Goal: Use online tool/utility: Use online tool/utility

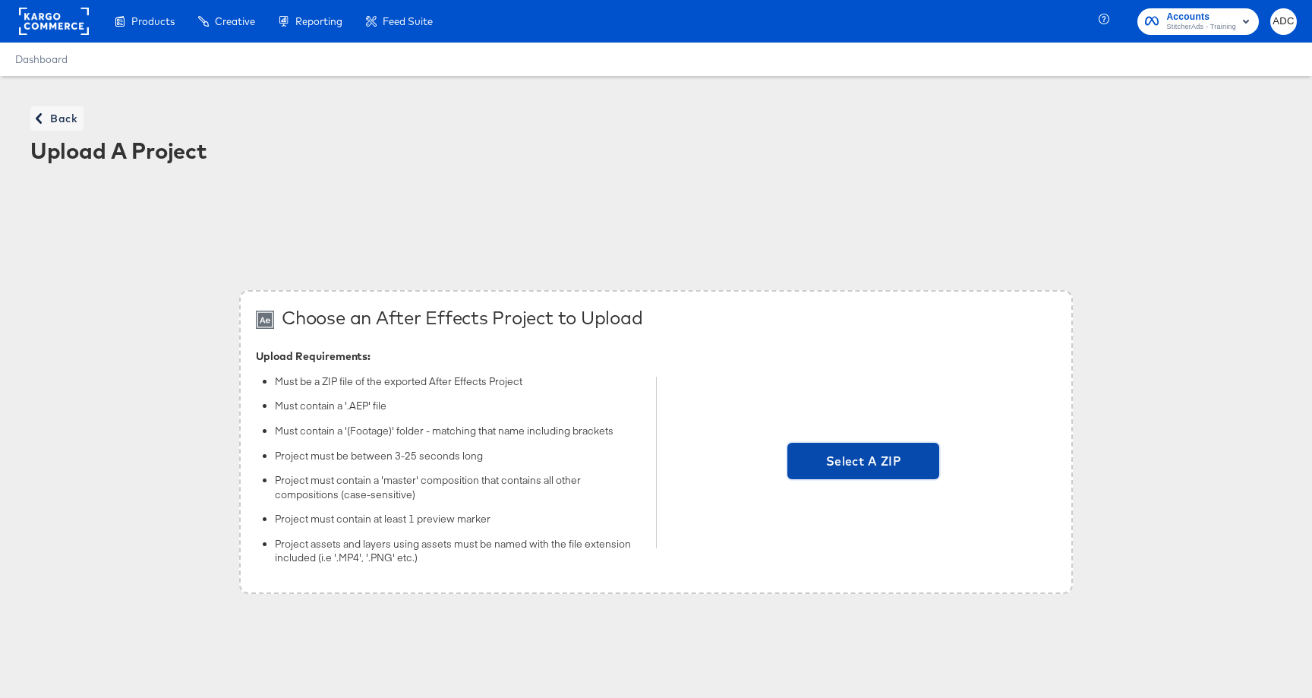
click at [871, 462] on span "Select A ZIP" at bounding box center [864, 460] width 140 height 21
click at [864, 463] on input "Select A ZIP" at bounding box center [864, 463] width 0 height 0
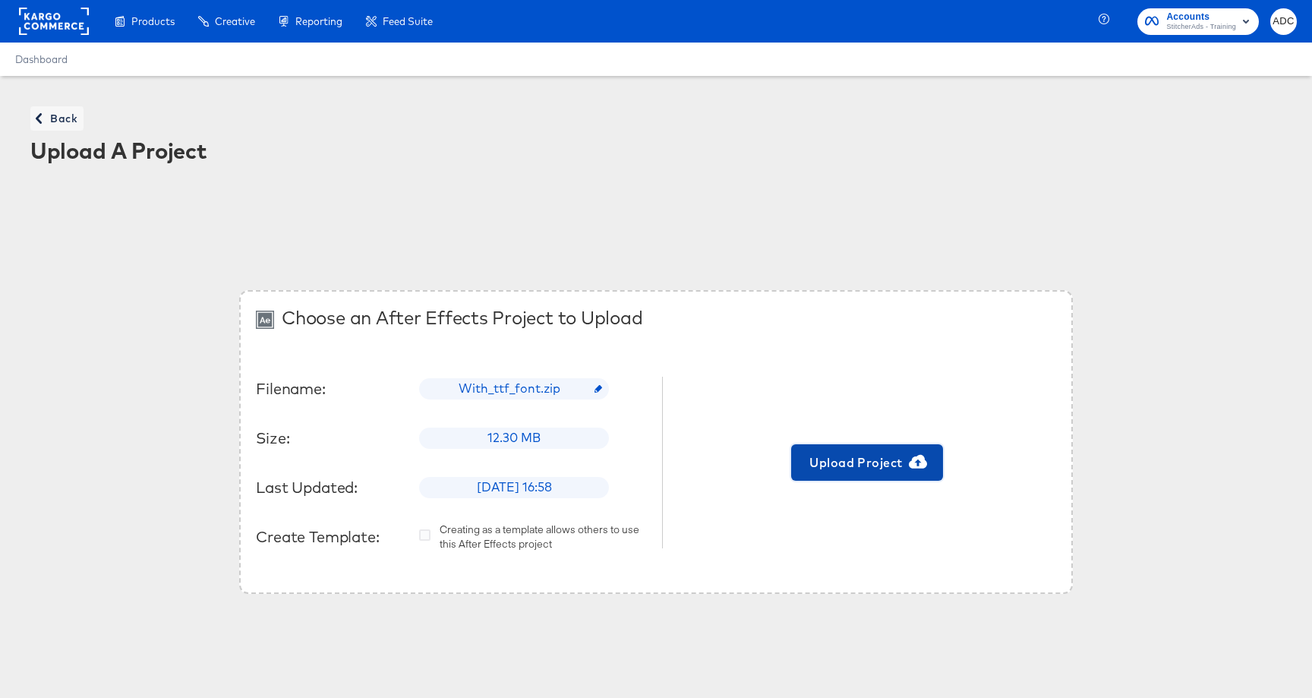
click at [860, 465] on span "Upload Project" at bounding box center [867, 462] width 140 height 21
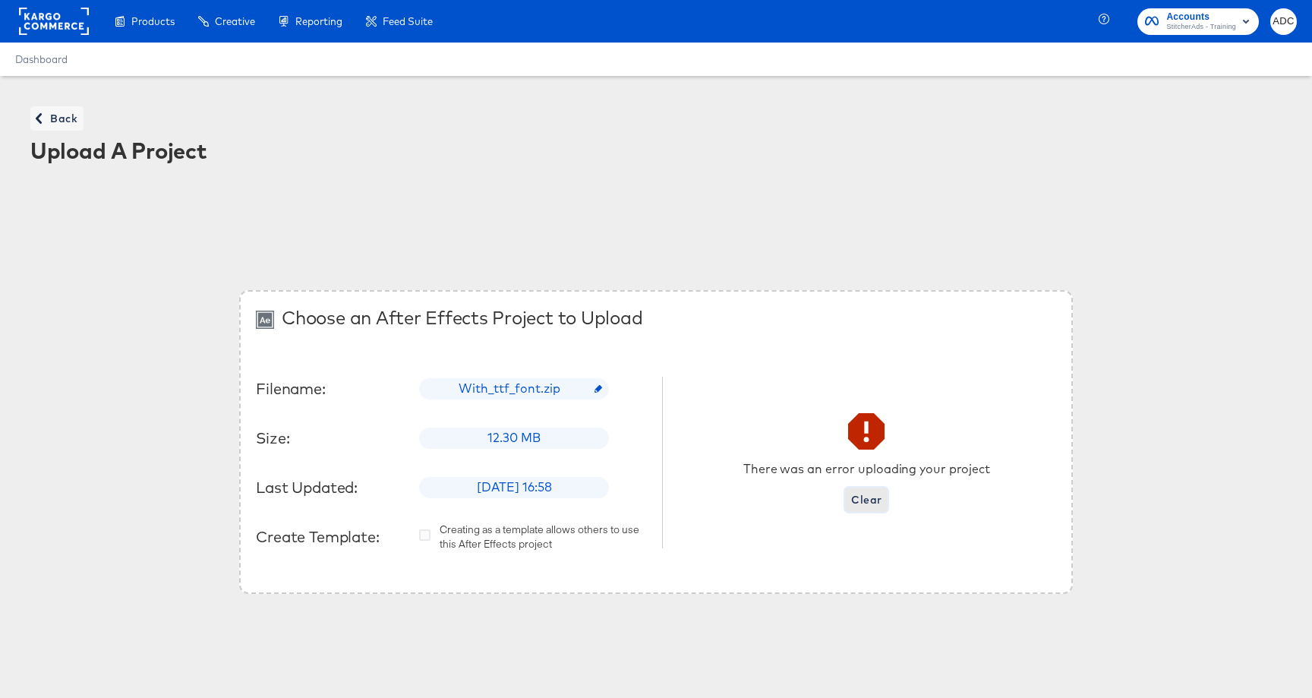
click at [863, 503] on span "Clear" at bounding box center [866, 500] width 30 height 19
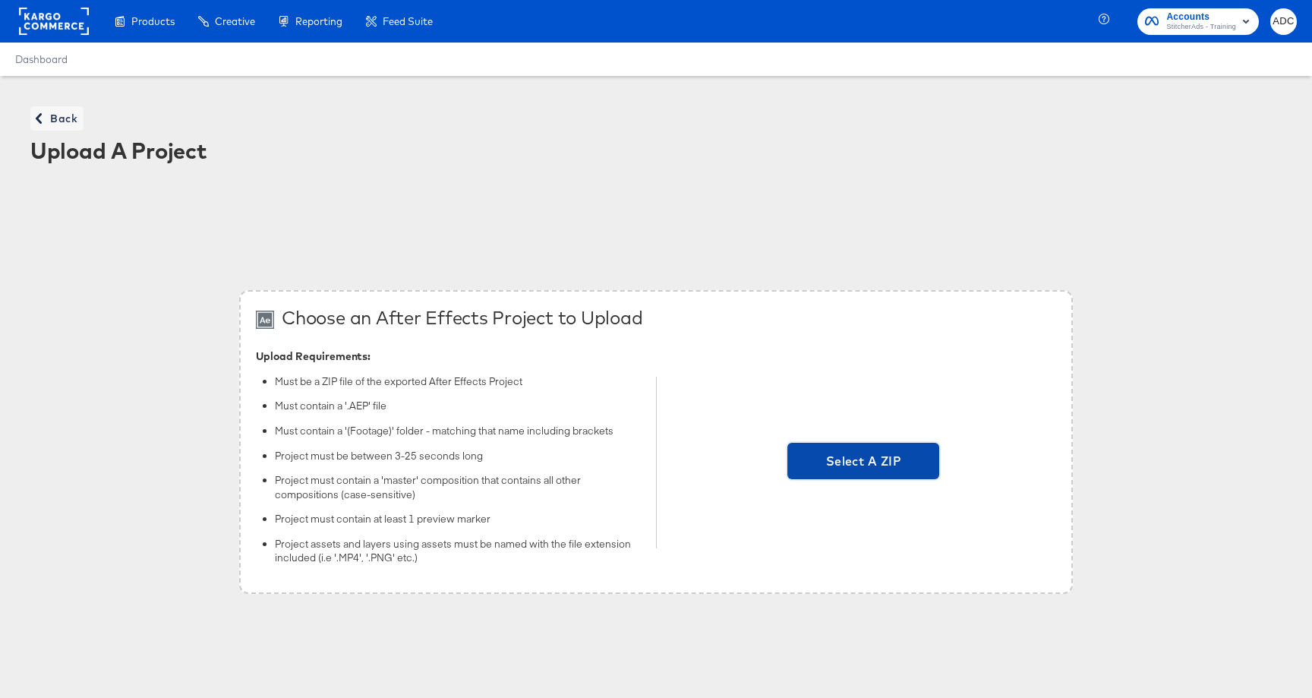
click at [852, 473] on span "Select A ZIP" at bounding box center [864, 461] width 152 height 36
click at [864, 463] on input "Select A ZIP" at bounding box center [864, 463] width 0 height 0
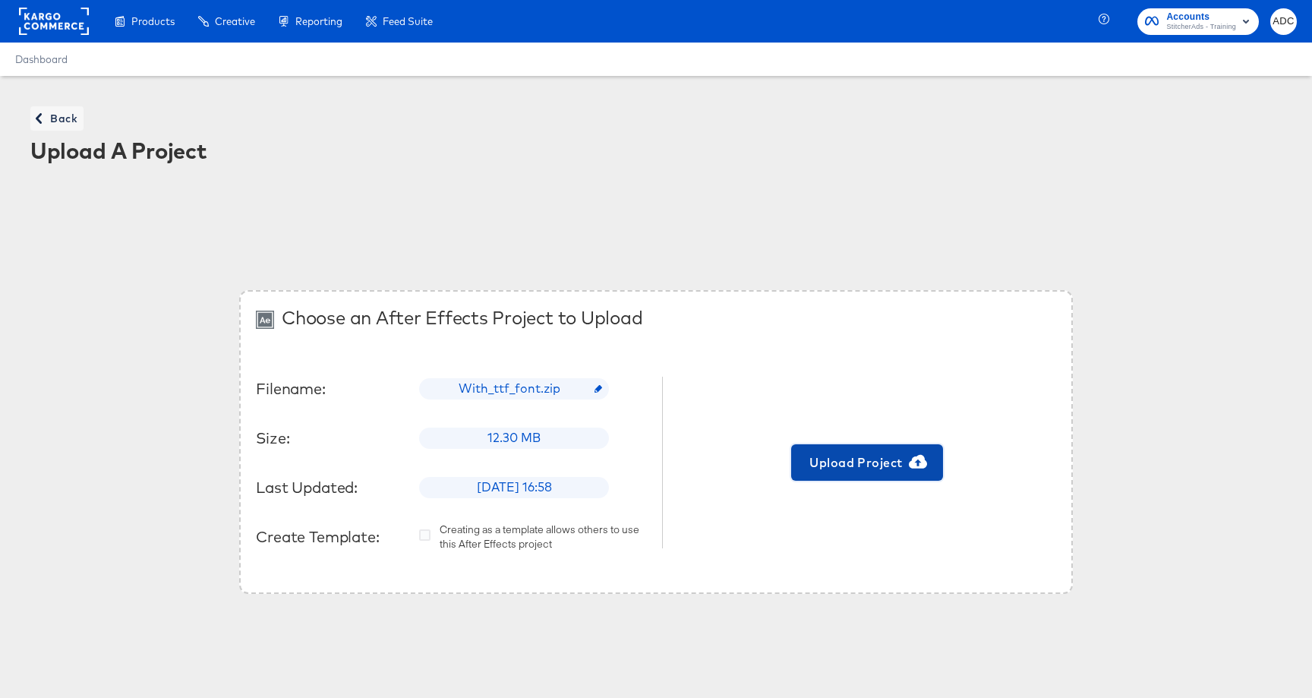
click at [856, 464] on span "Upload Project" at bounding box center [867, 462] width 140 height 21
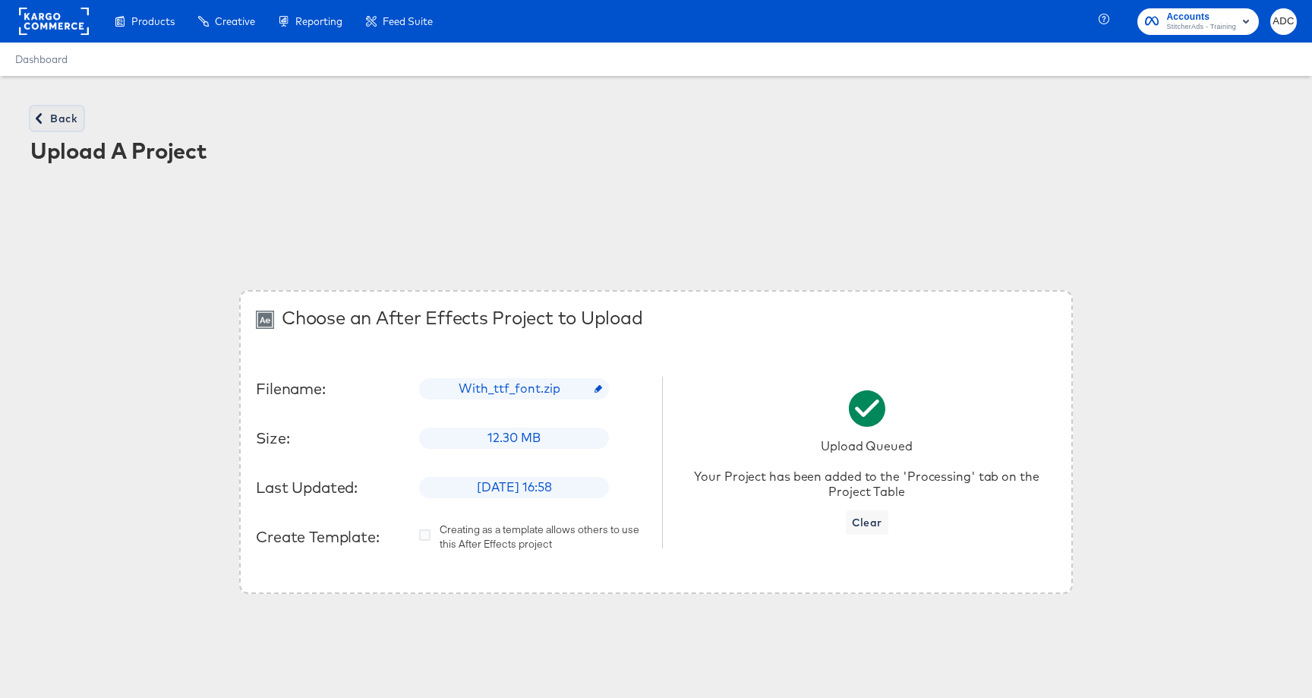
click at [59, 115] on span "Back" at bounding box center [56, 118] width 41 height 19
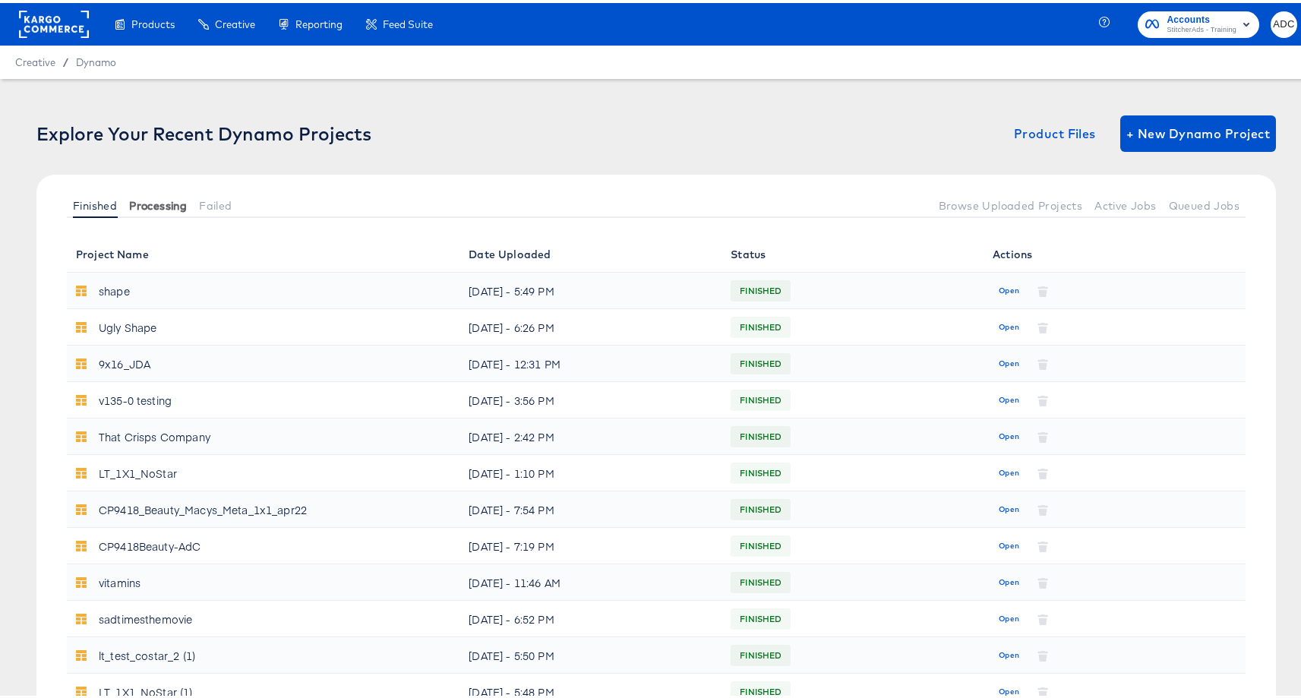
click at [141, 192] on button "Processing" at bounding box center [158, 202] width 70 height 25
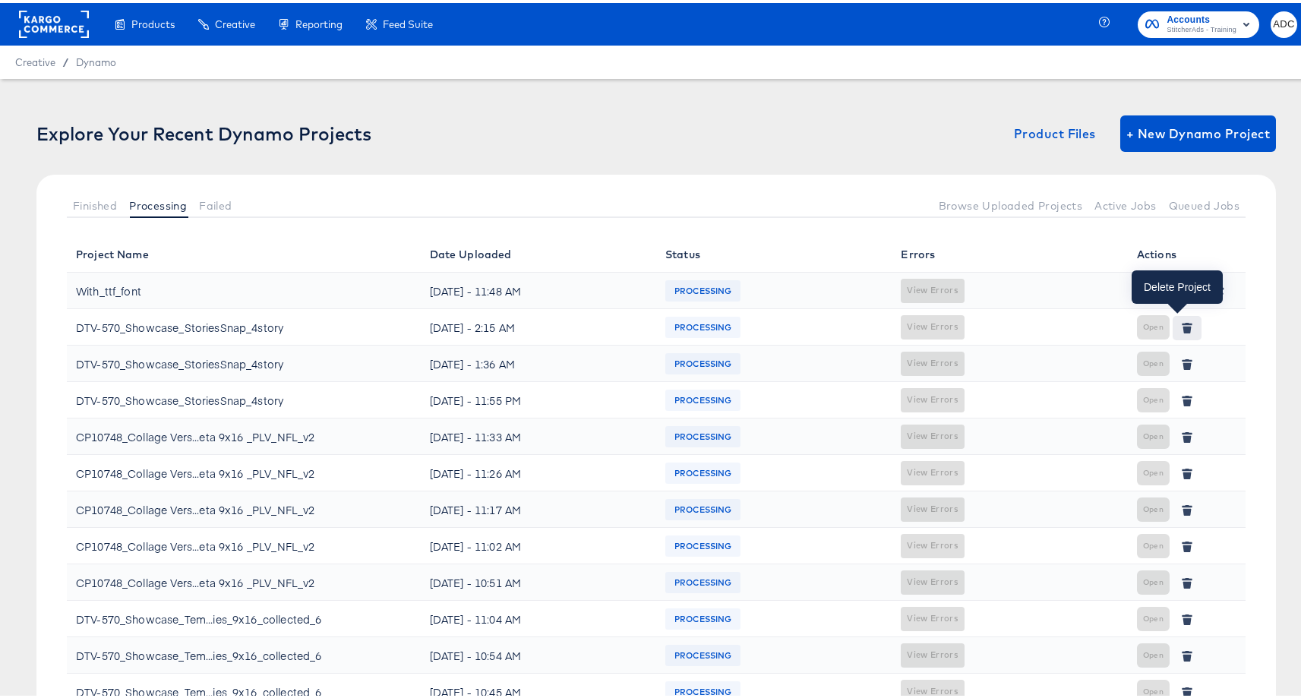
click at [1183, 326] on icon "button" at bounding box center [1187, 326] width 8 height 7
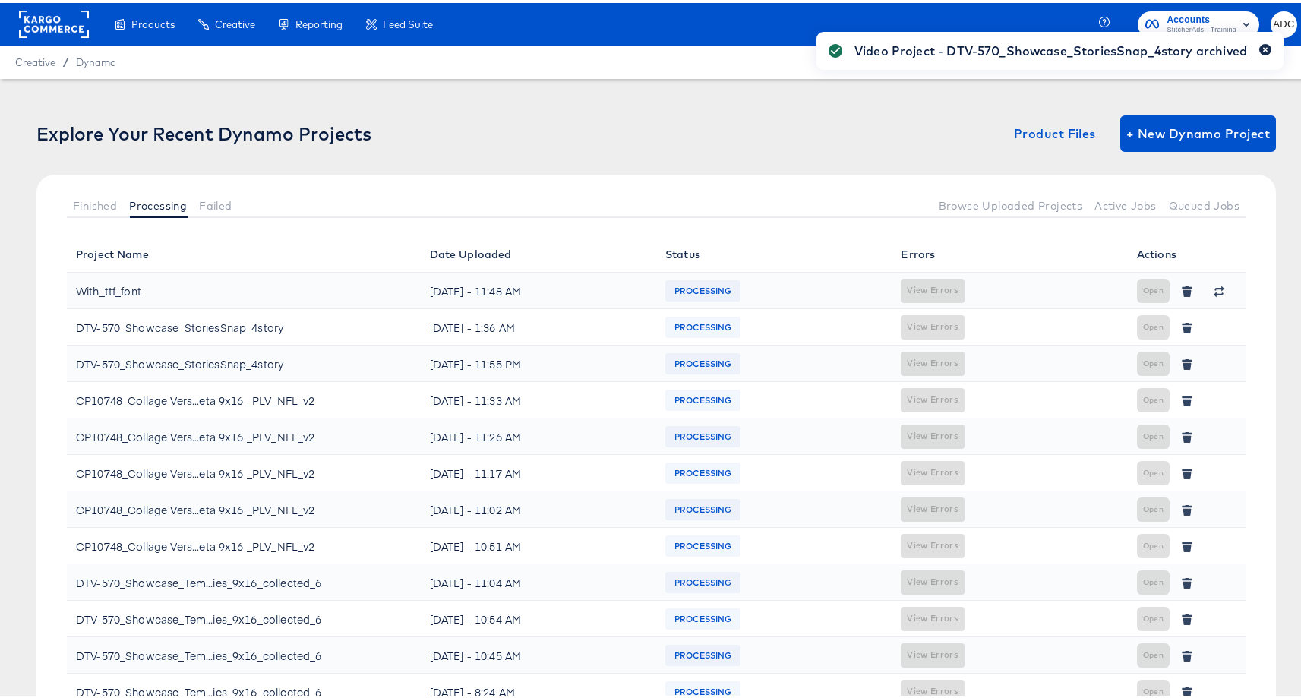
click at [1259, 51] on button "button" at bounding box center [1265, 46] width 12 height 11
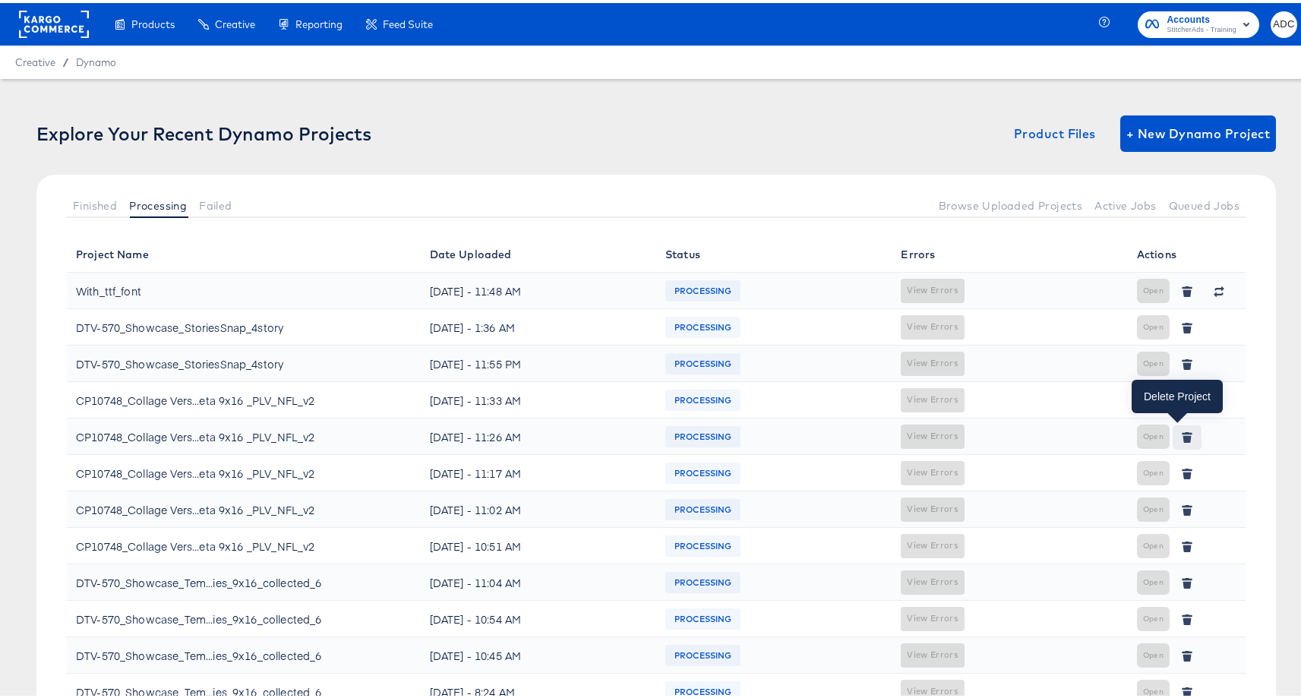
click at [1182, 429] on icon "button" at bounding box center [1187, 430] width 11 height 2
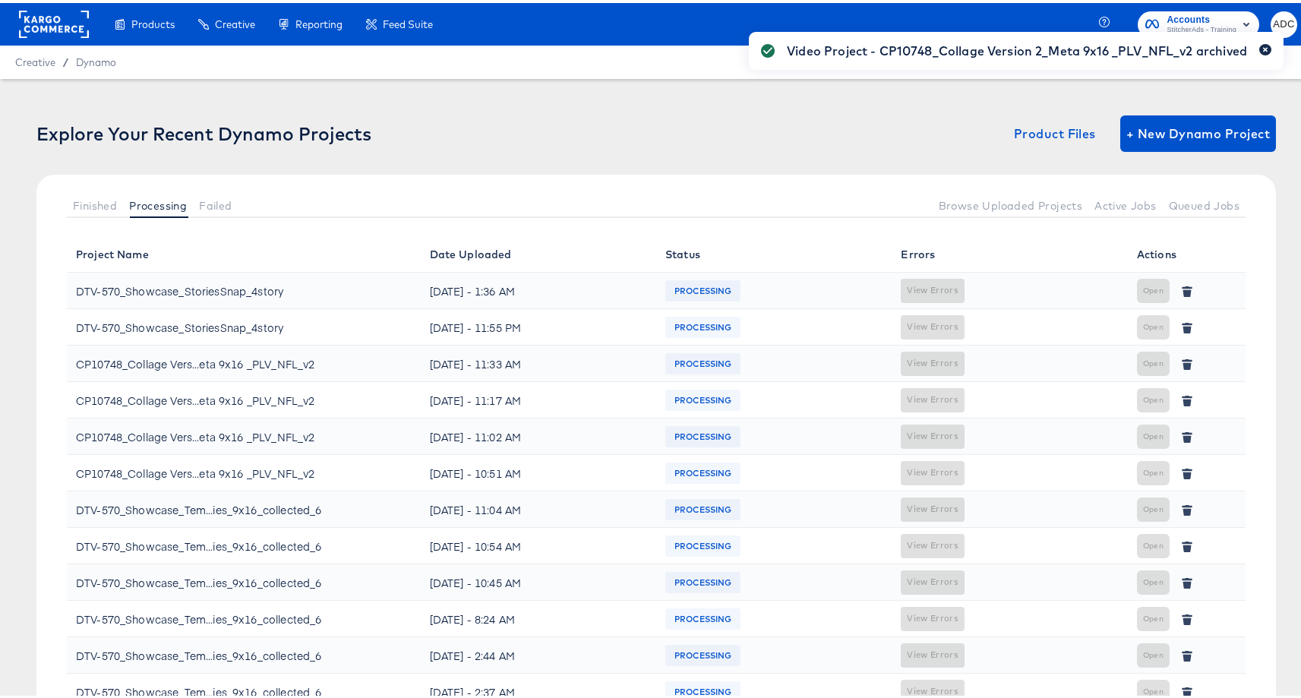
click at [1262, 49] on icon "button" at bounding box center [1265, 47] width 6 height 8
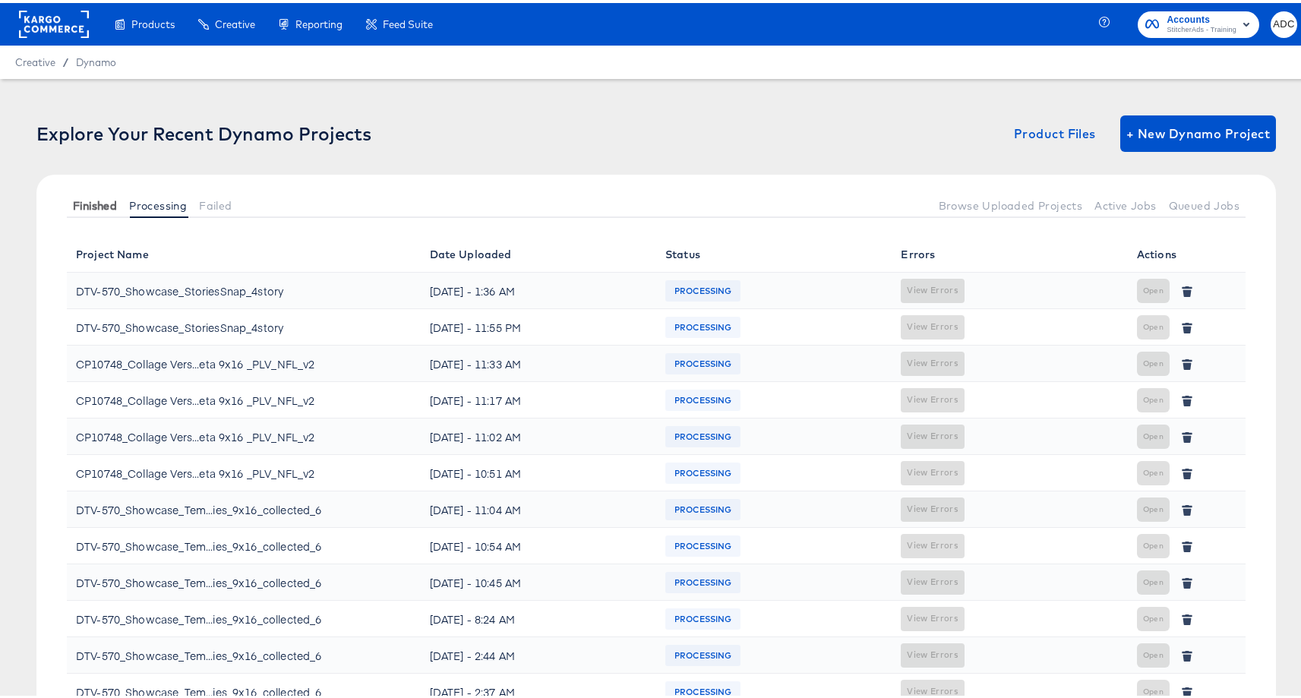
click at [84, 201] on span "Finished" at bounding box center [95, 203] width 44 height 12
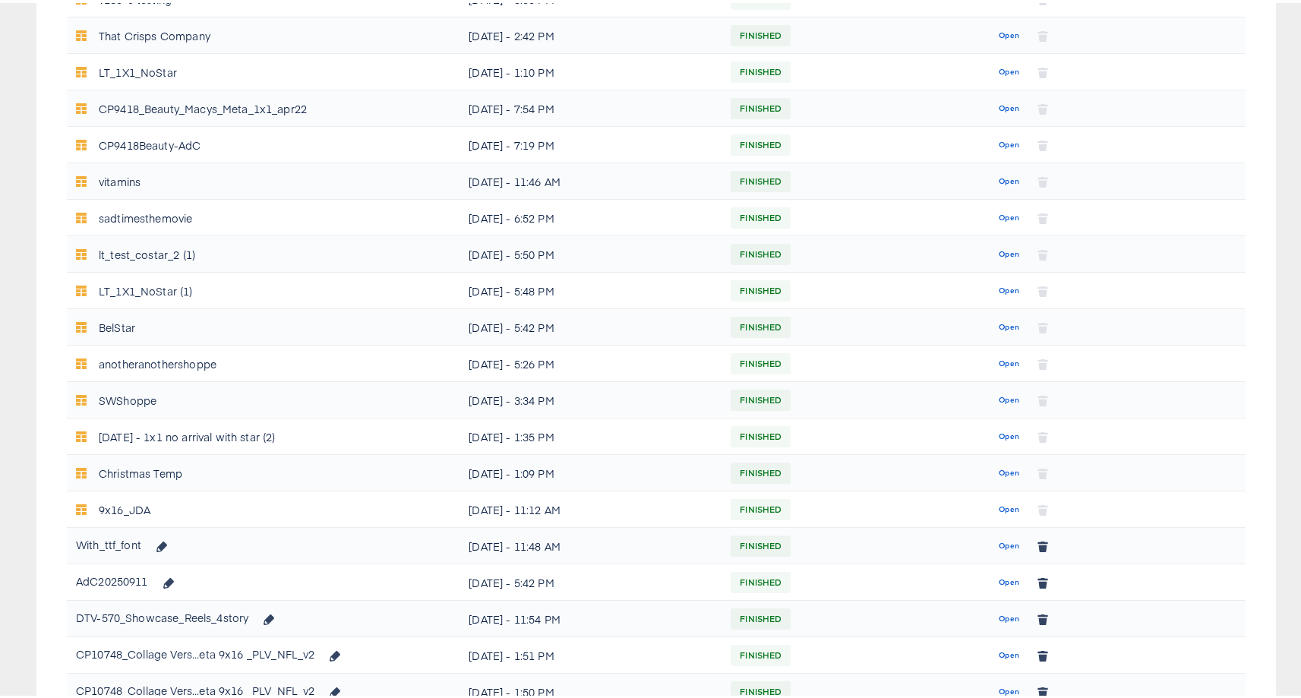
scroll to position [545, 0]
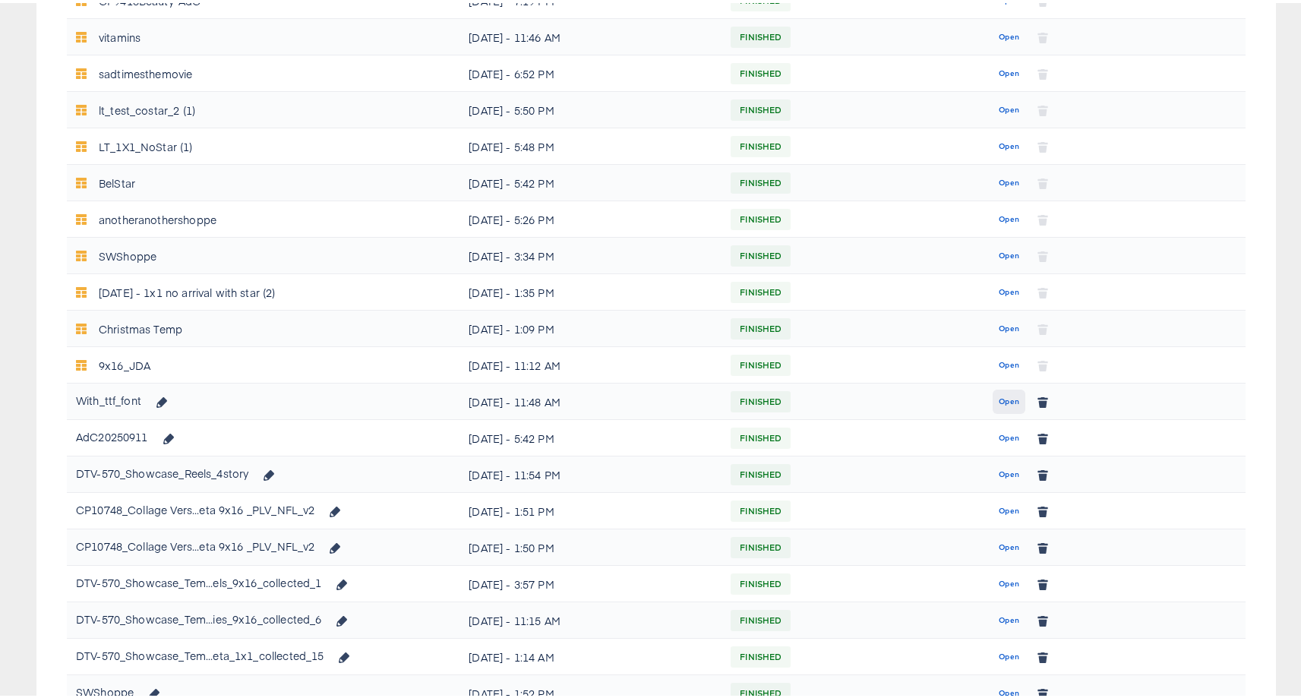
click at [1004, 395] on span "Open" at bounding box center [1009, 399] width 21 height 14
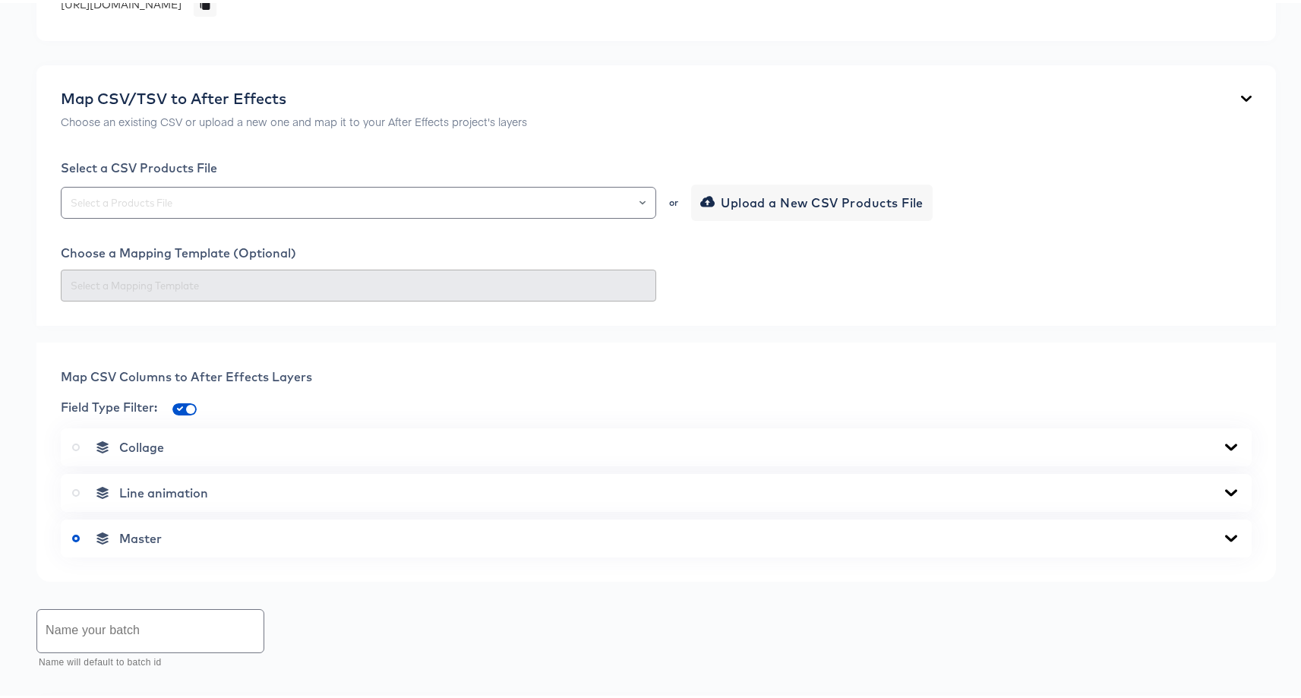
scroll to position [289, 0]
click at [186, 628] on input "text" at bounding box center [150, 627] width 226 height 43
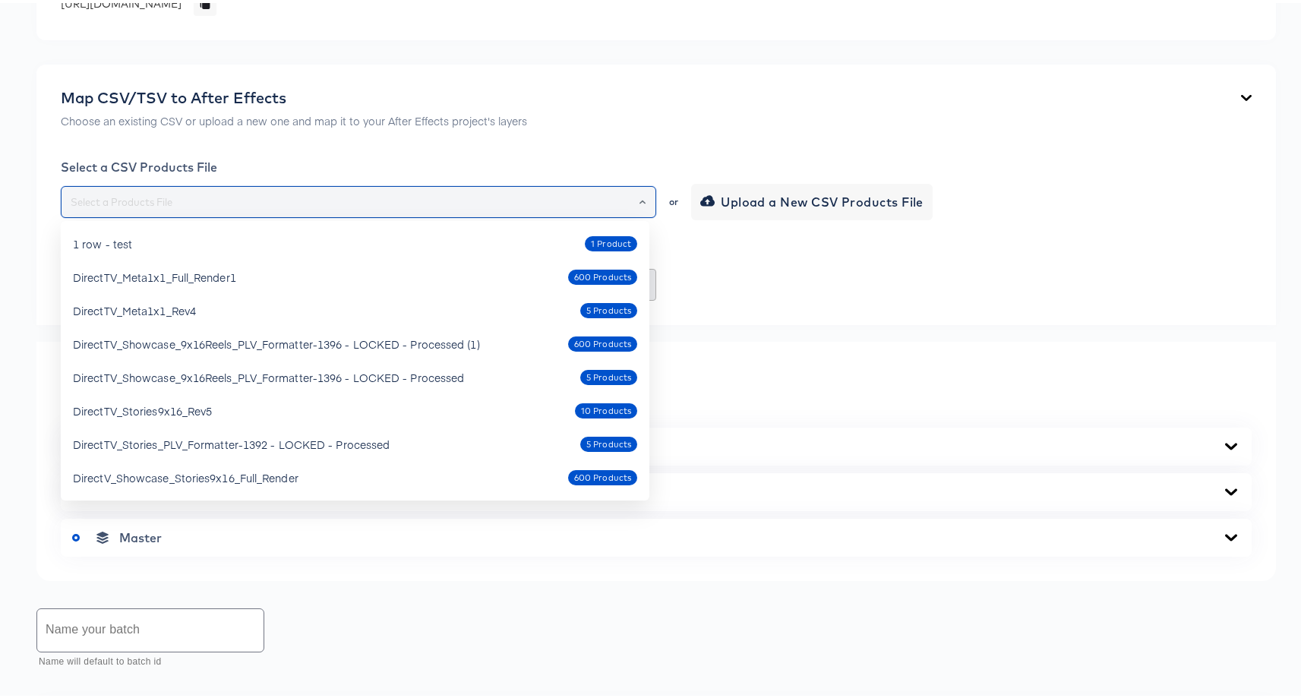
click at [299, 199] on input "text" at bounding box center [359, 199] width 582 height 17
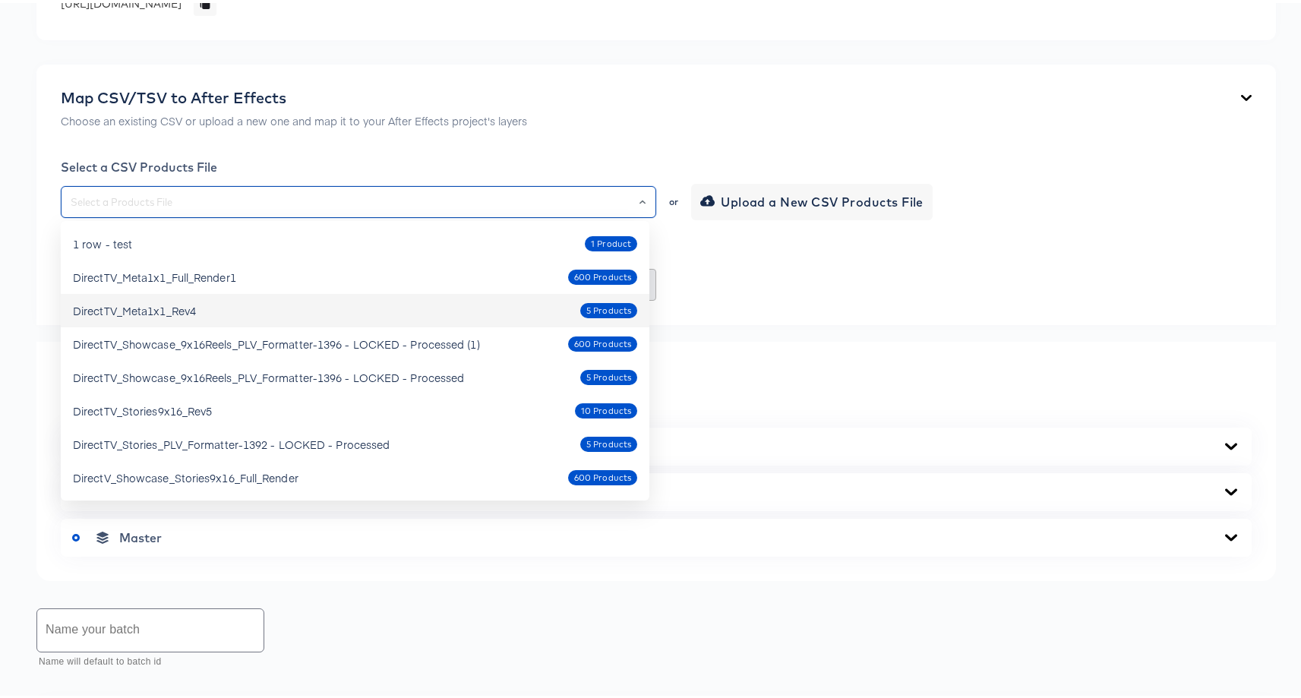
click at [327, 308] on div "DirectTV_Meta1x1_Rev4 5 Products" at bounding box center [355, 307] width 564 height 24
type input "DirectTV_Meta1x1_Rev4"
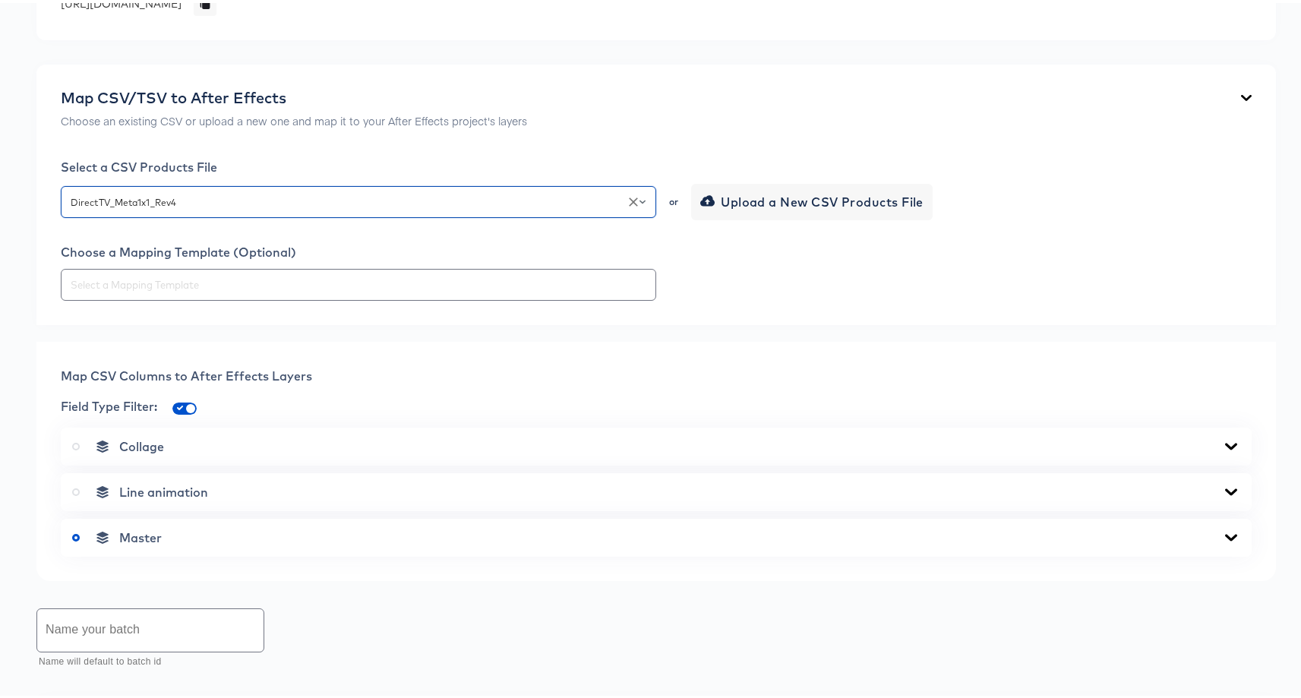
click at [209, 615] on input "text" at bounding box center [150, 627] width 226 height 43
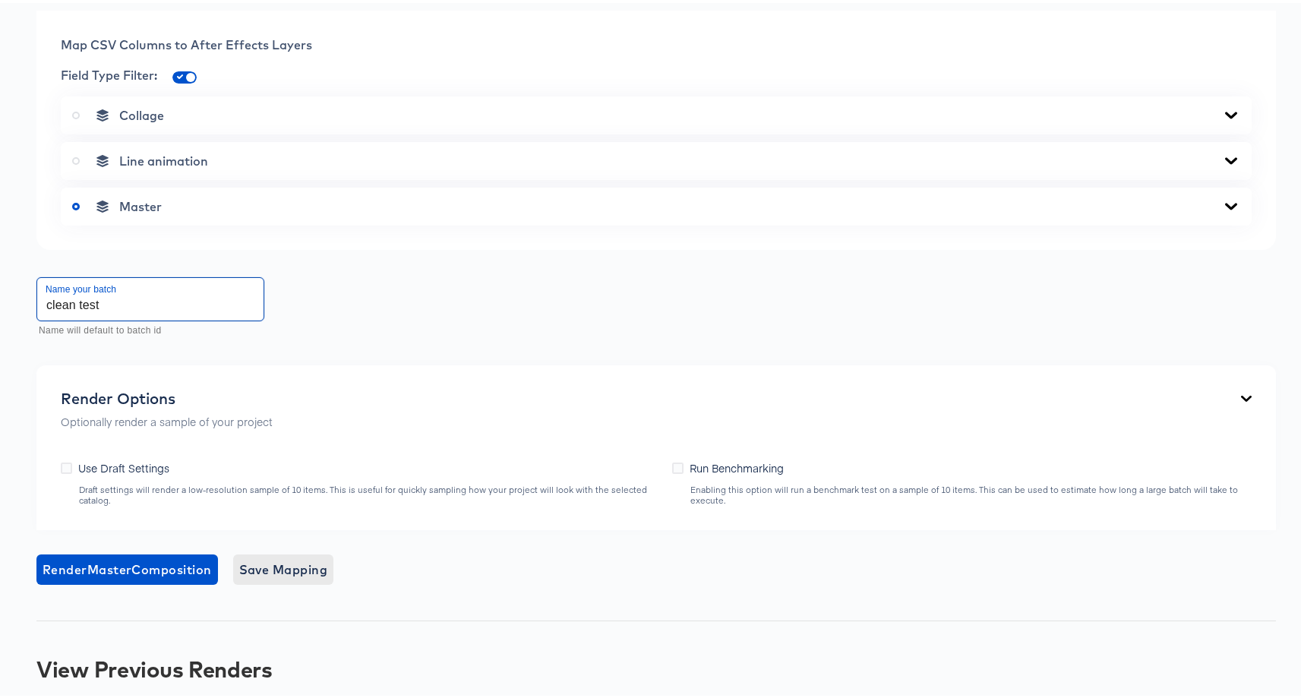
scroll to position [621, 0]
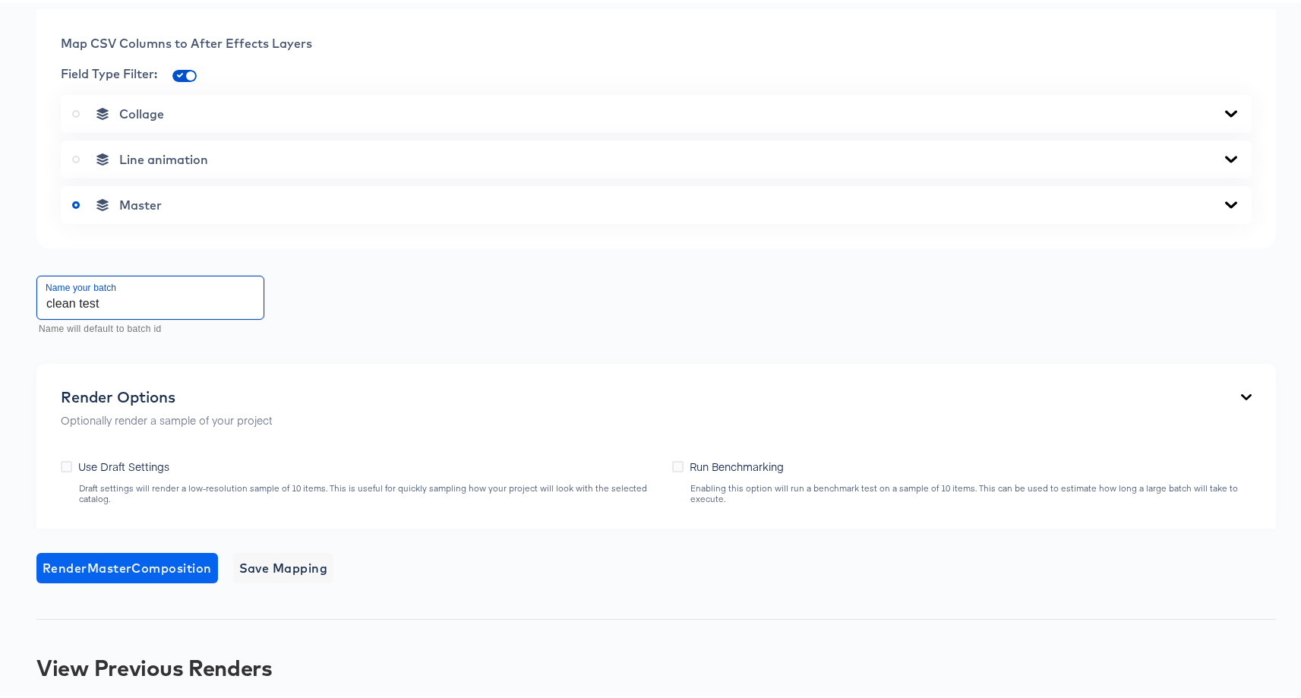
type input "clean test"
click at [153, 562] on span "Render Master Composition" at bounding box center [127, 564] width 169 height 21
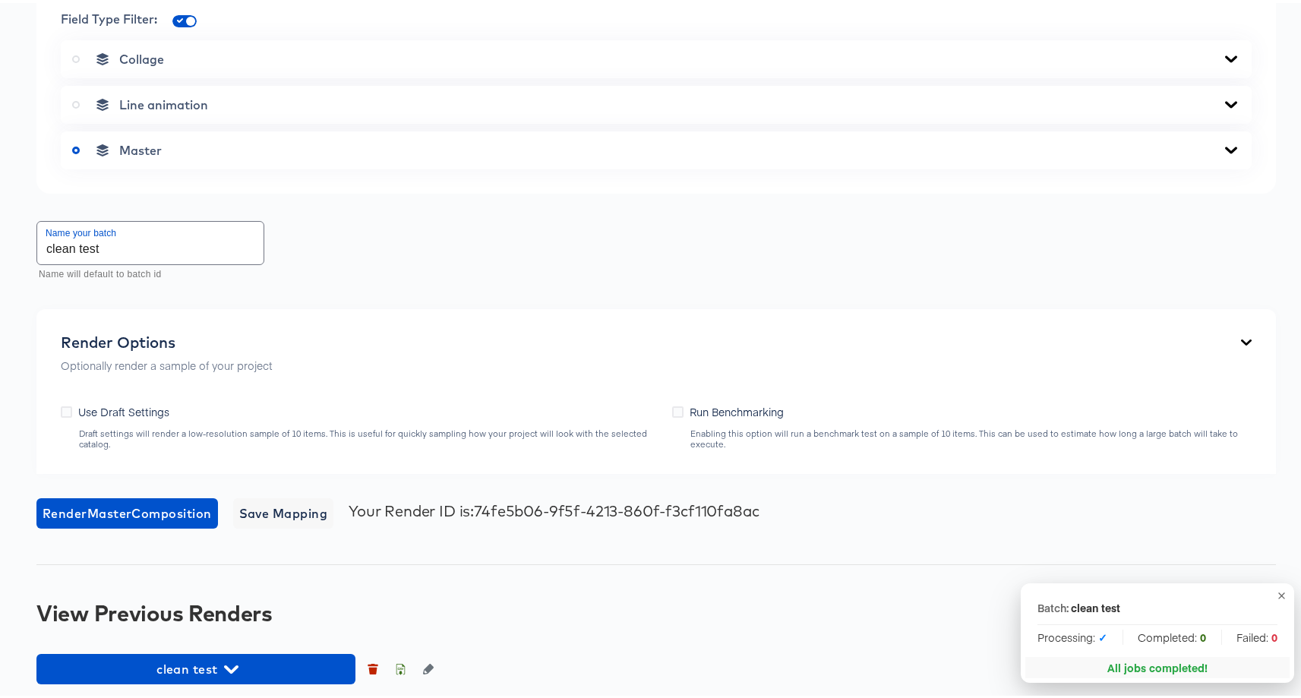
scroll to position [684, 0]
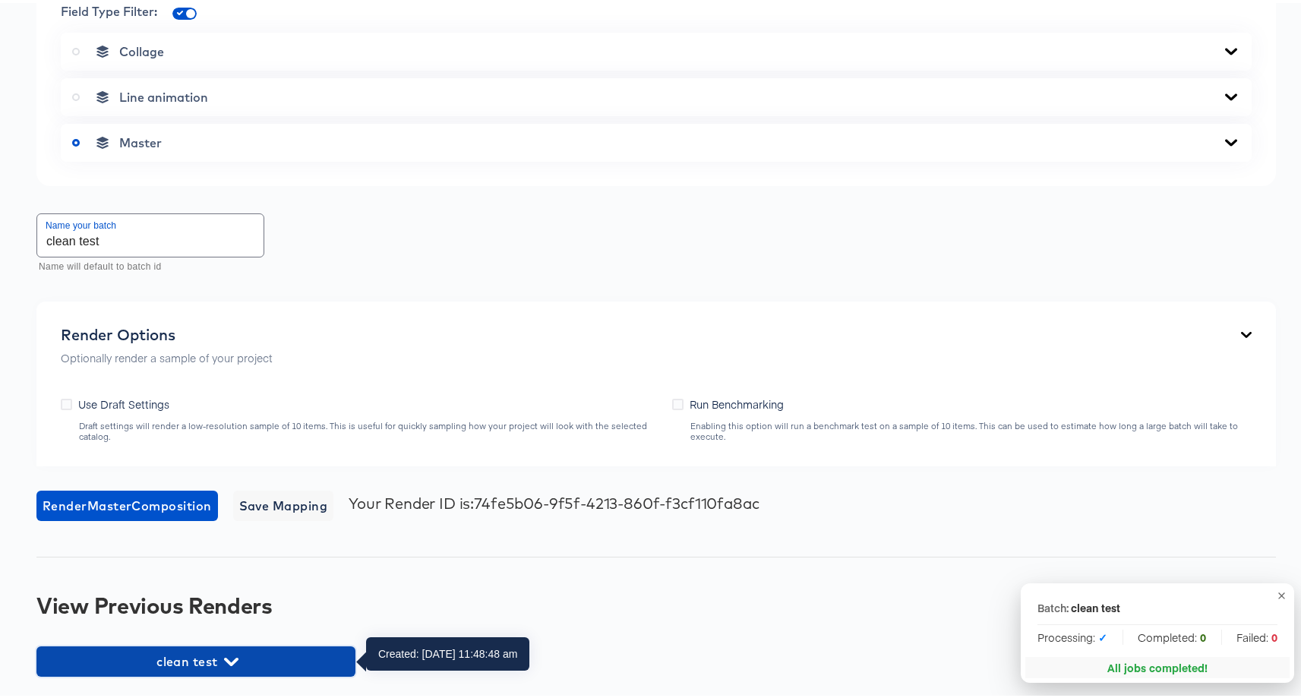
click at [257, 655] on span "clean test" at bounding box center [196, 658] width 304 height 21
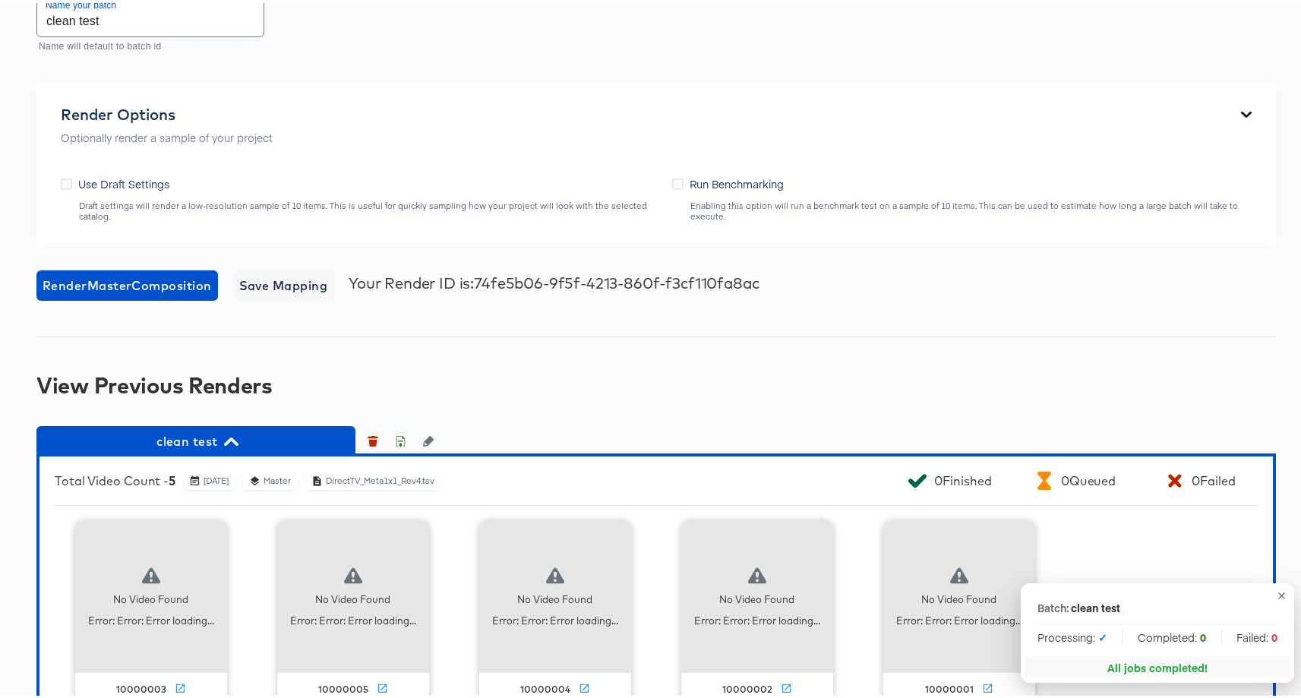
scroll to position [979, 0]
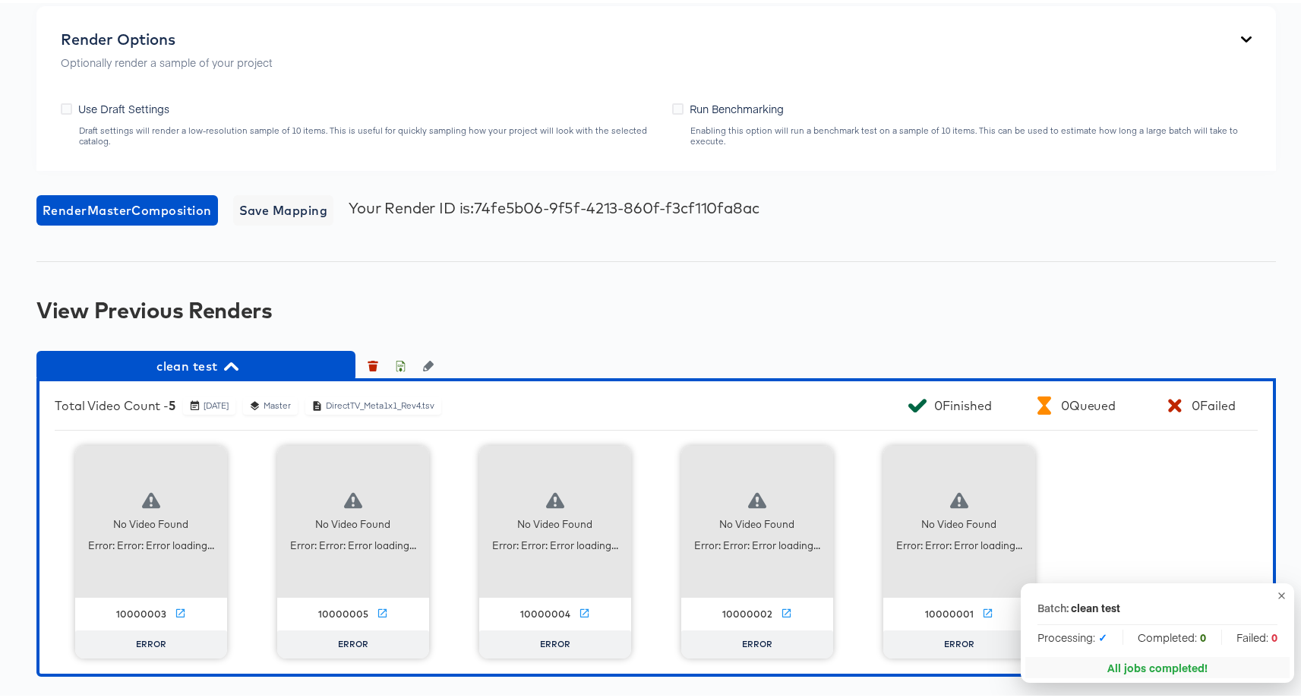
click at [609, 397] on div "Total Video Count - 5 September 15th 2025 Master DirectTV_Meta1x1_Rev4.tsv" at bounding box center [455, 402] width 801 height 18
click at [208, 368] on span "clean test" at bounding box center [196, 362] width 304 height 21
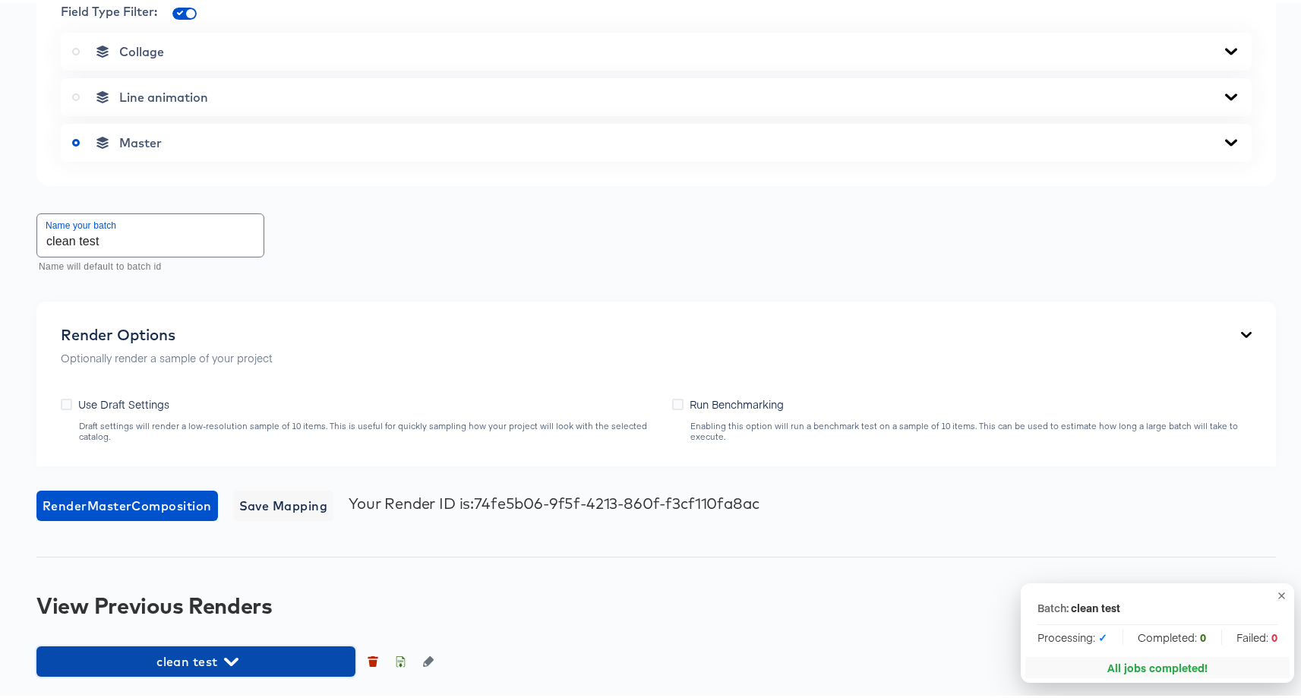
click at [227, 658] on icon "button" at bounding box center [231, 659] width 14 height 8
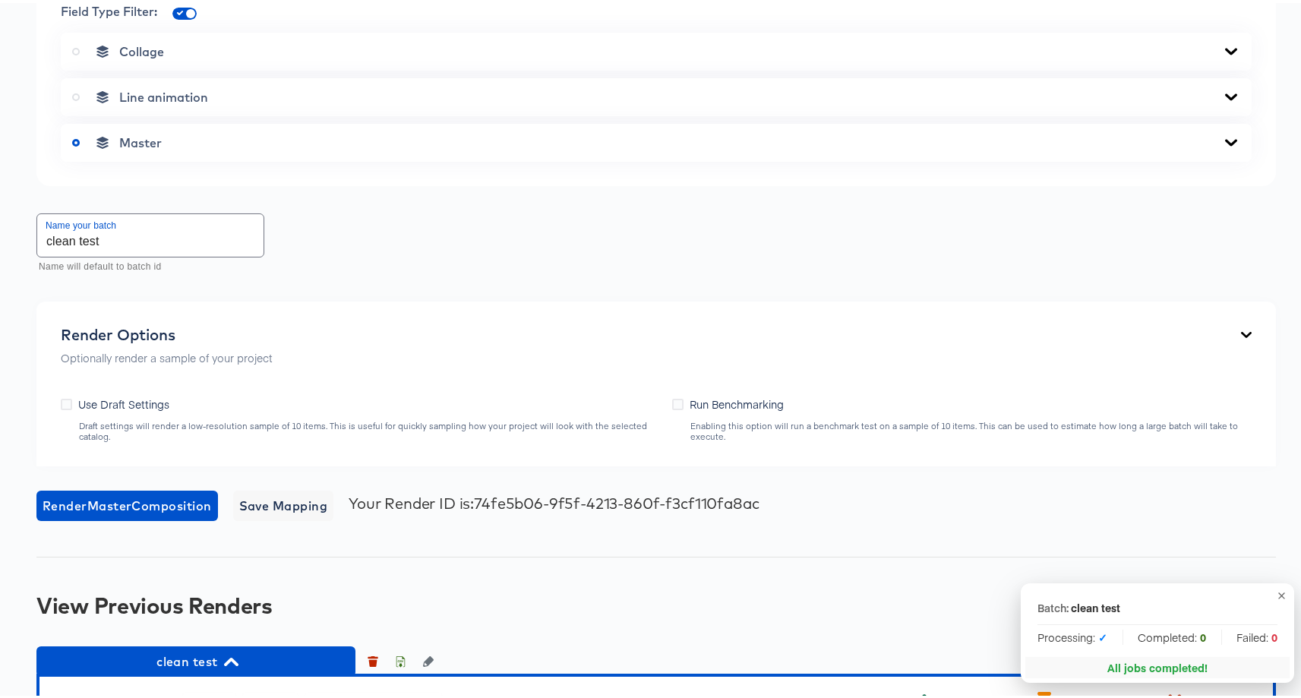
scroll to position [979, 0]
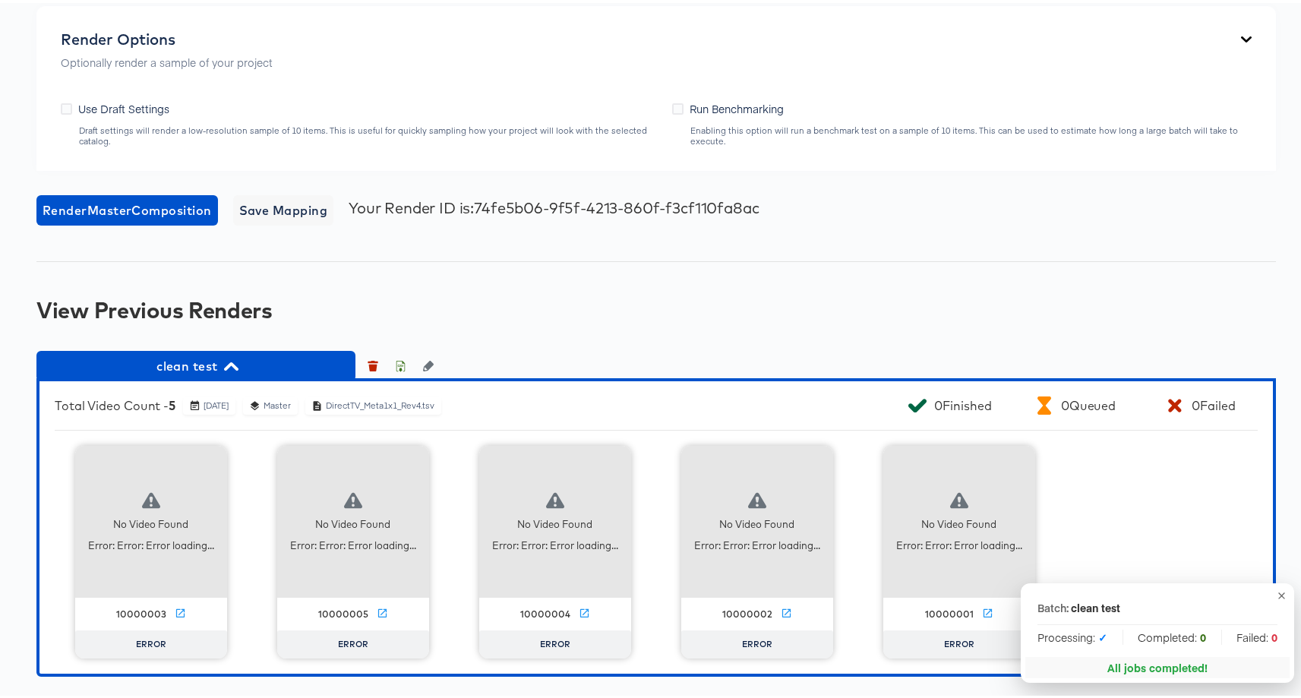
click at [1276, 592] on button "button" at bounding box center [1281, 592] width 17 height 17
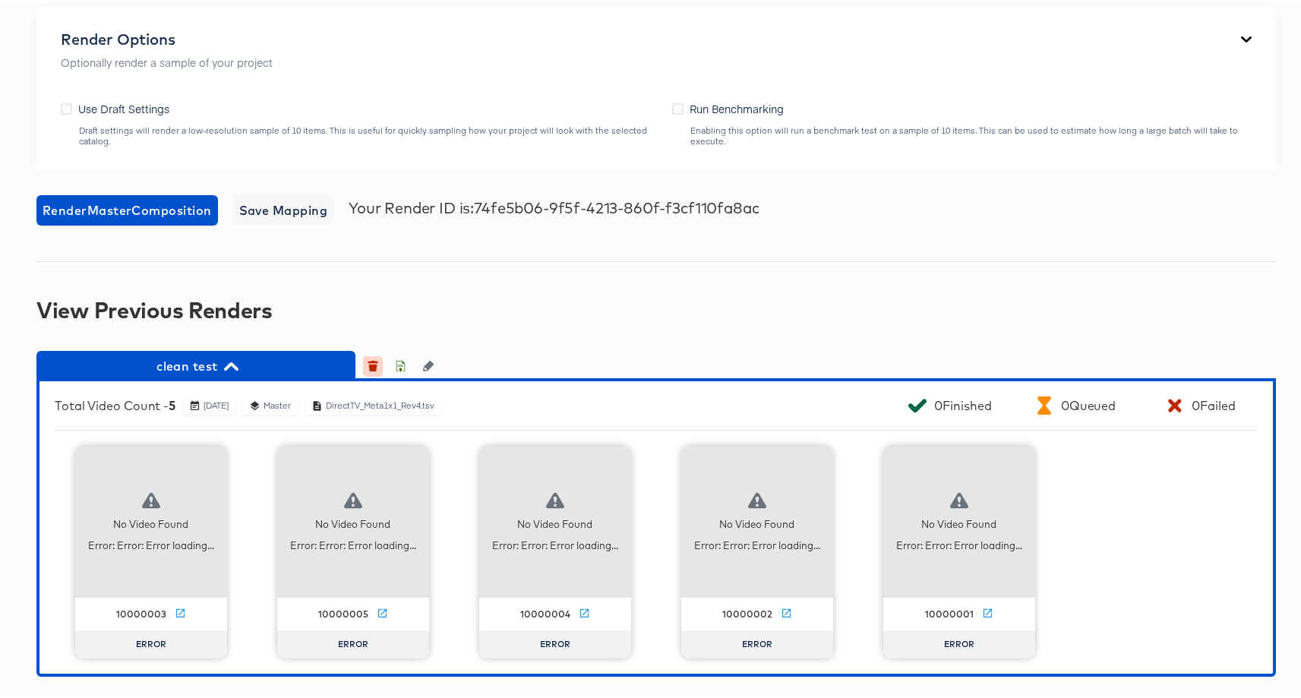
click at [376, 358] on icon "button" at bounding box center [373, 359] width 11 height 2
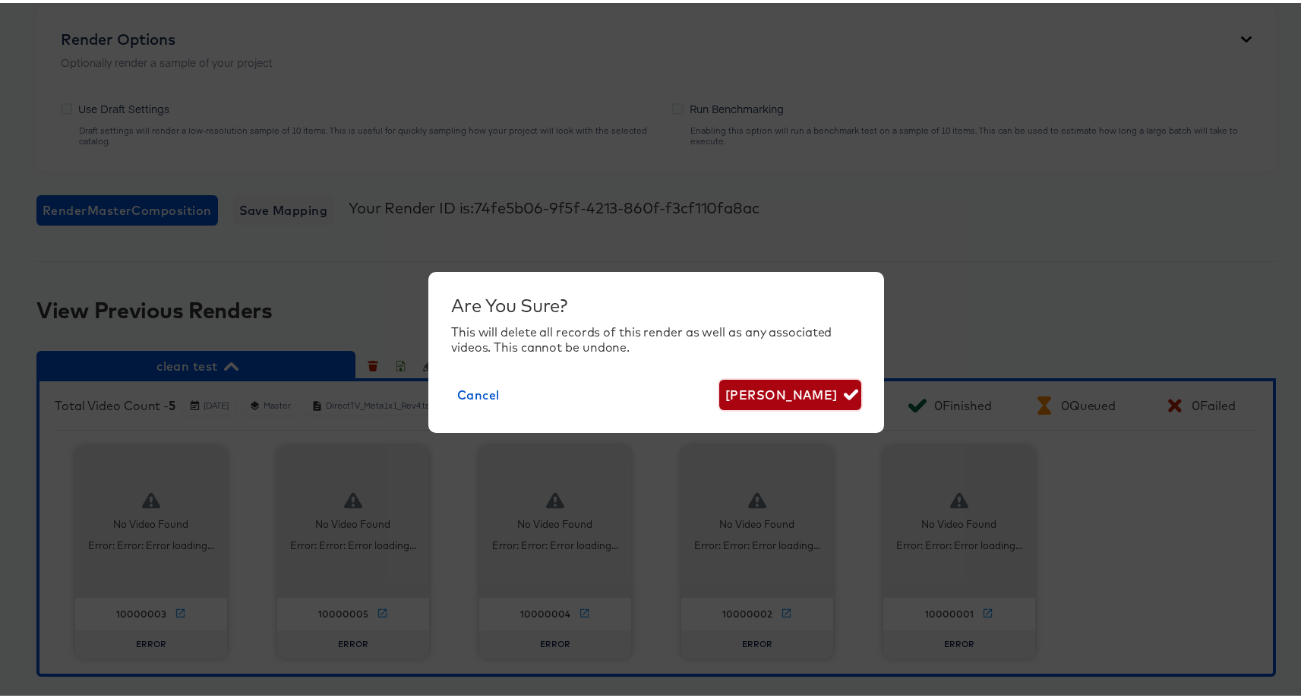
click at [823, 393] on span "Delete Render" at bounding box center [790, 391] width 130 height 21
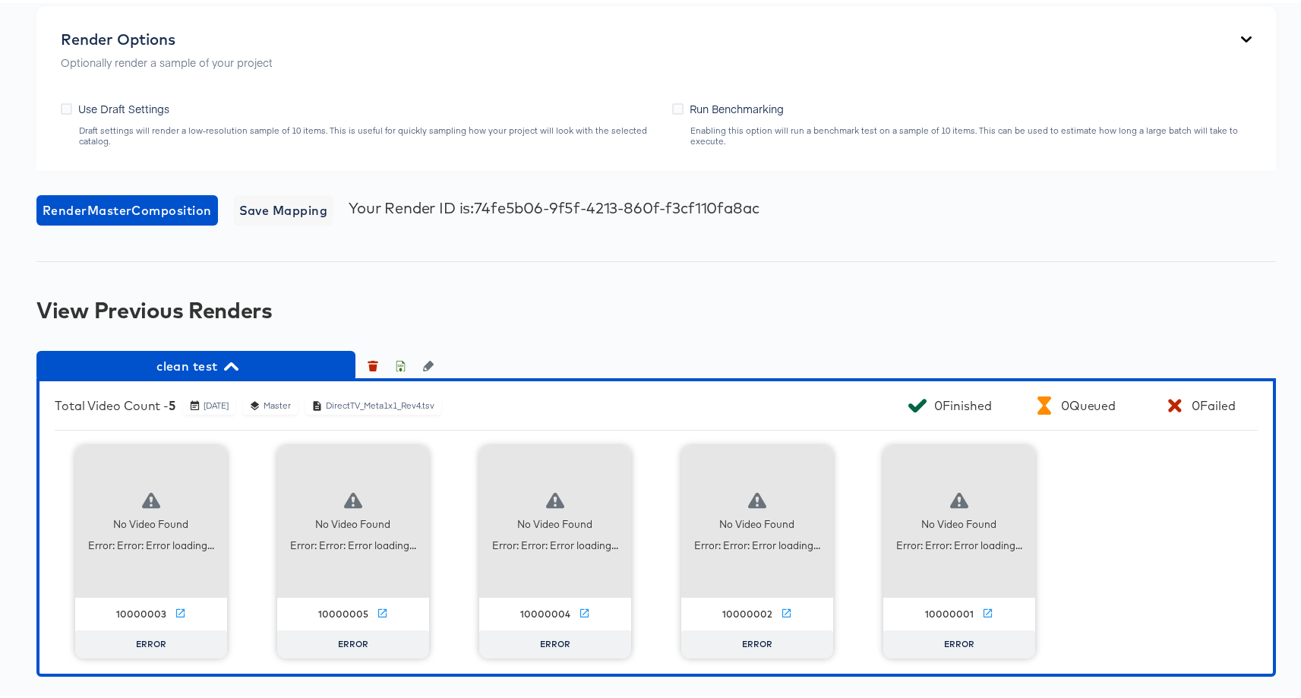
scroll to position [671, 0]
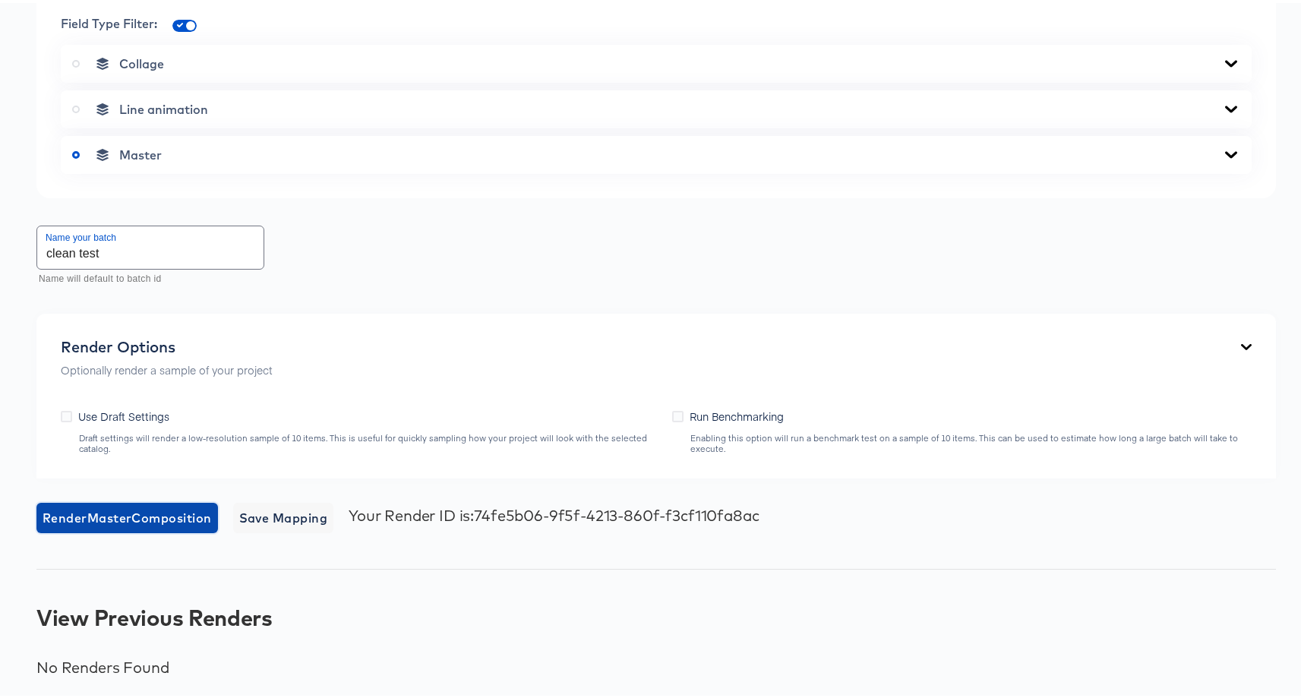
click at [120, 511] on span "Render Master Composition" at bounding box center [127, 514] width 169 height 21
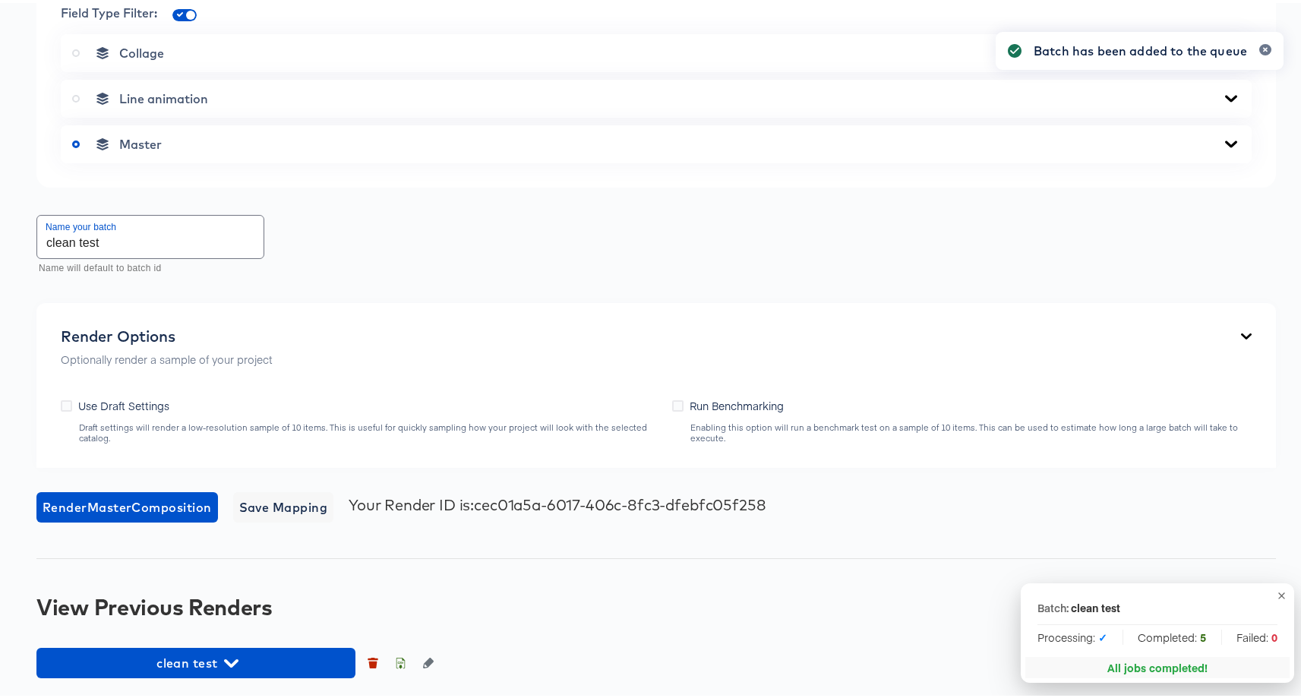
scroll to position [684, 0]
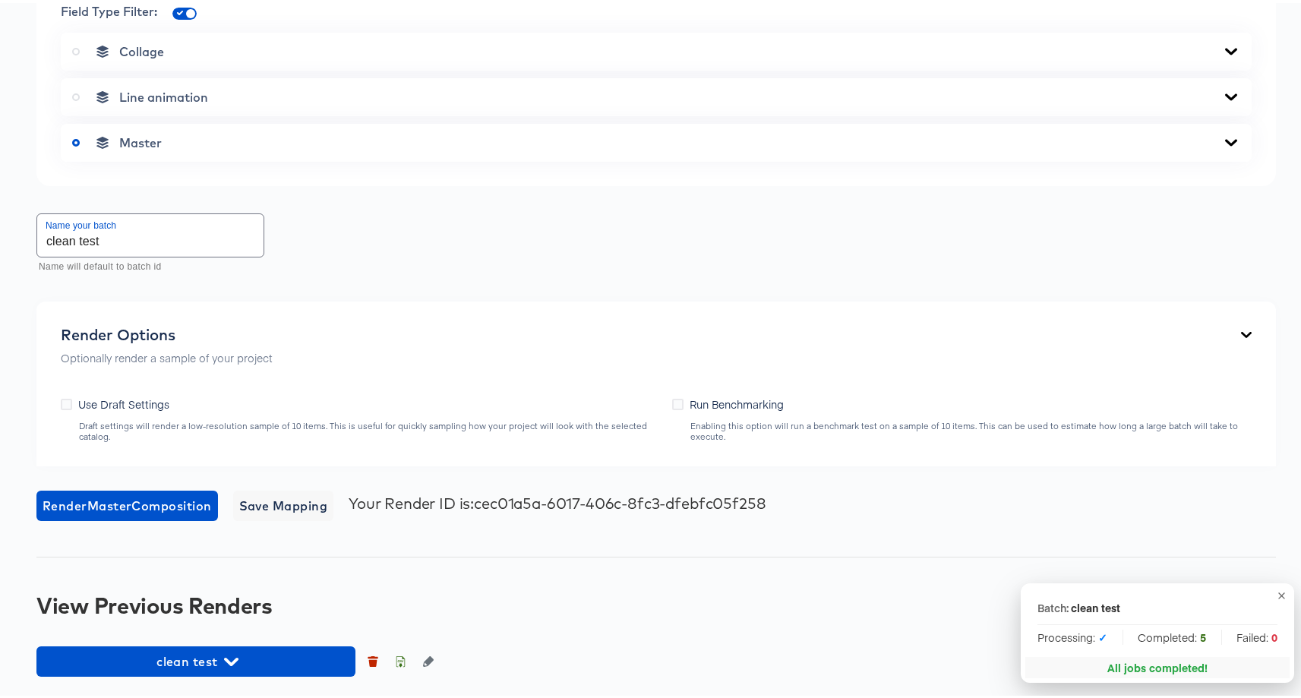
click at [617, 561] on div "Back With_ttf_font Portrait Video 1080 x 1920 px 8 secs Rename https://dynamo-v…" at bounding box center [656, 45] width 1312 height 1306
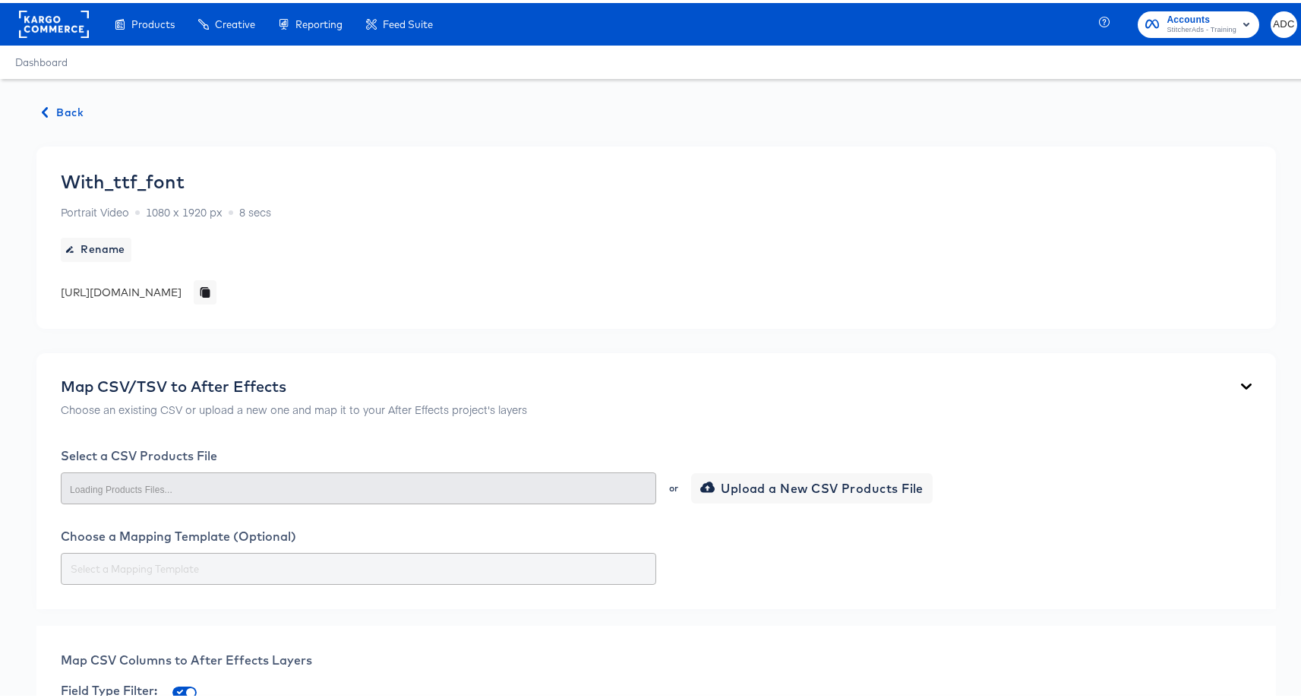
scroll to position [679, 0]
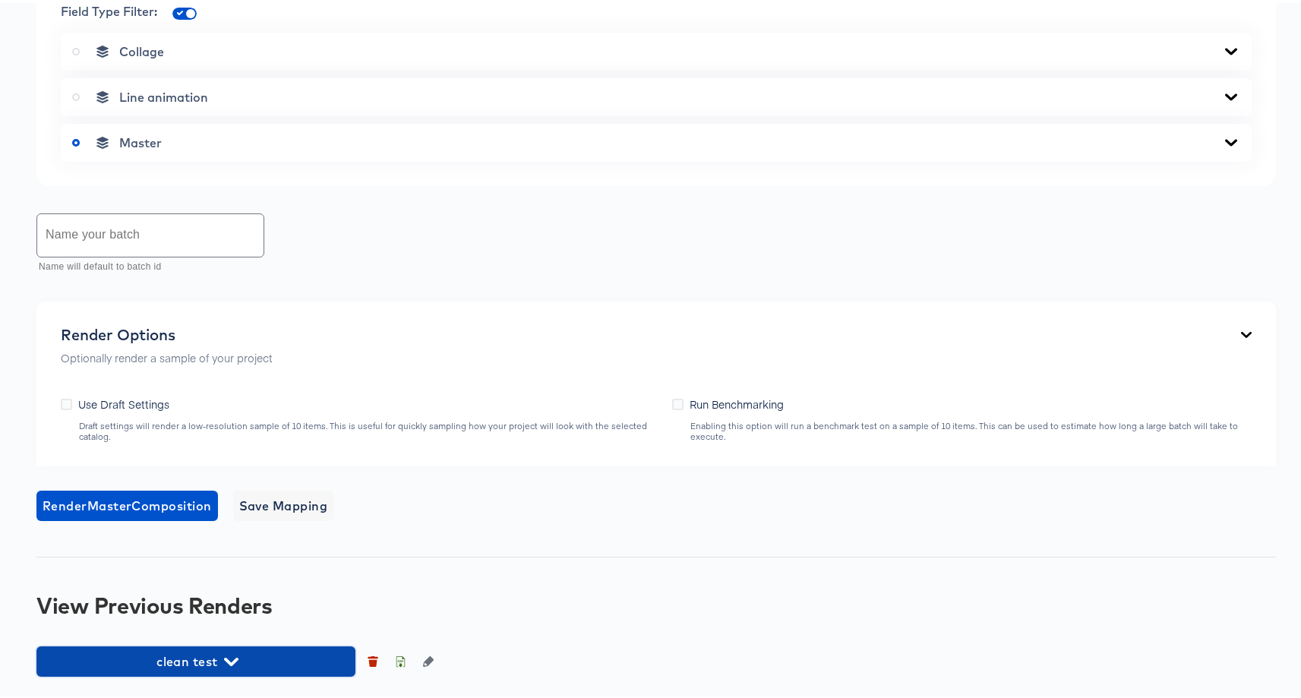
click at [275, 662] on span "clean test" at bounding box center [196, 658] width 304 height 21
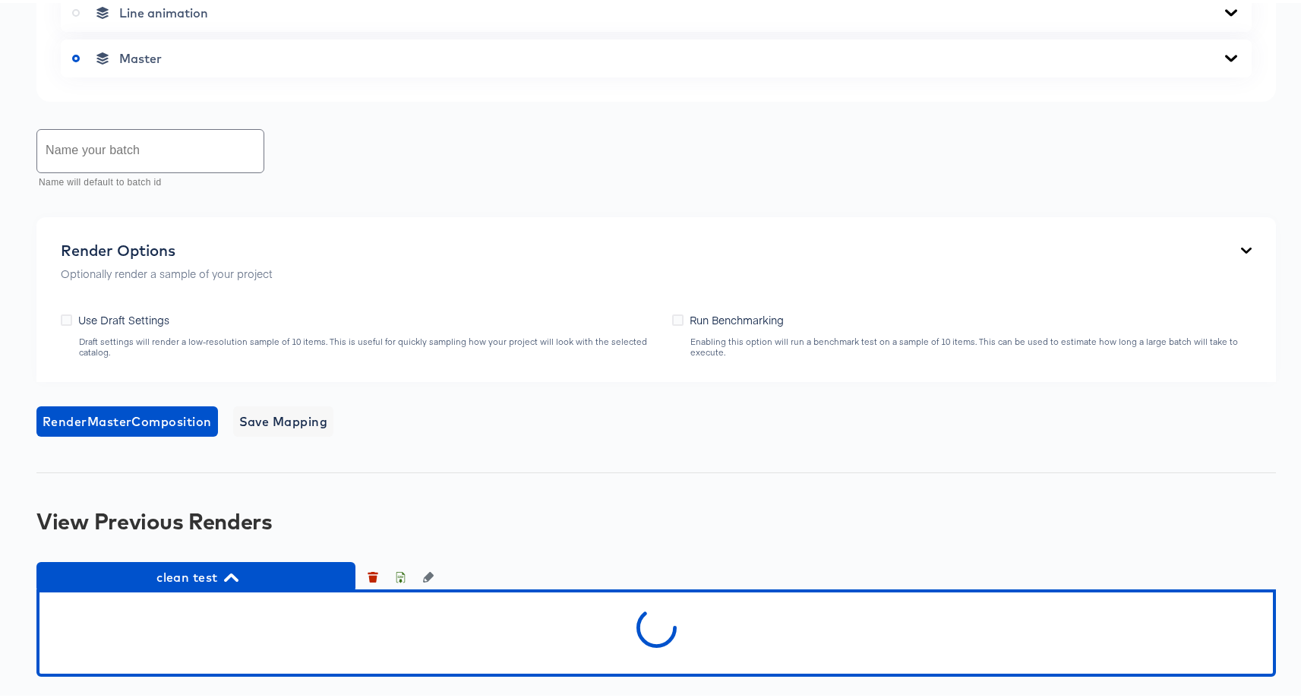
scroll to position [974, 0]
